Goal: Find specific page/section: Find specific page/section

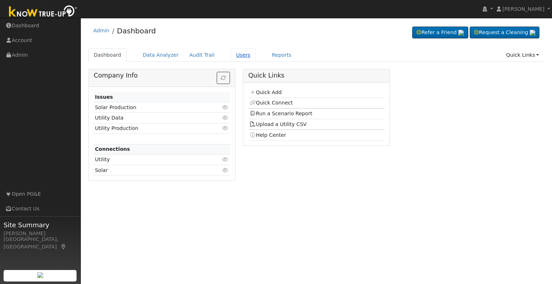
click at [232, 57] on link "Users" at bounding box center [243, 54] width 25 height 13
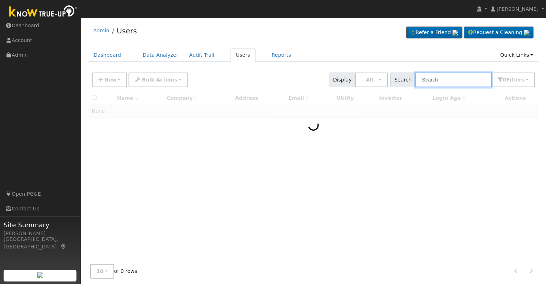
click at [449, 81] on input "text" at bounding box center [454, 80] width 76 height 15
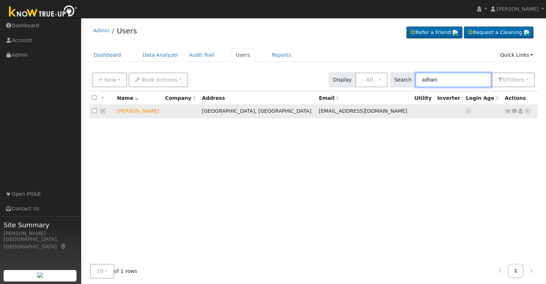
type input "adham"
click at [528, 112] on icon at bounding box center [527, 110] width 6 height 5
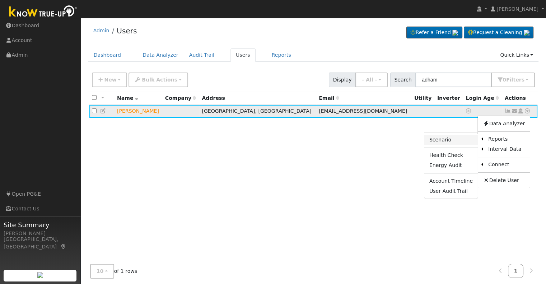
click at [447, 141] on link "Scenario" at bounding box center [452, 140] width 54 height 10
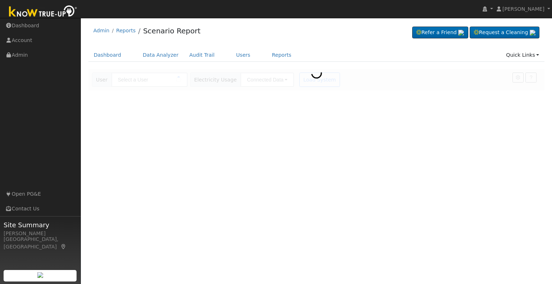
type input "[PERSON_NAME]"
